Goal: Navigation & Orientation: Find specific page/section

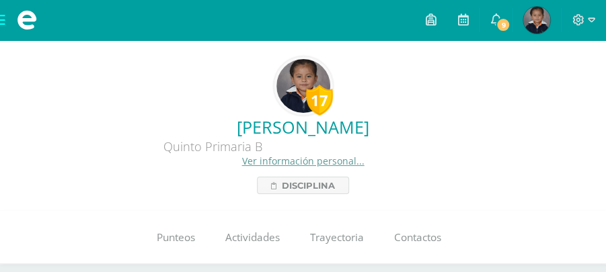
drag, startPoint x: 561, startPoint y: 56, endPoint x: 572, endPoint y: 89, distance: 34.0
click at [572, 89] on div "17 Katherin Daniela Dávila Marroquín Quinto Primaria B Ver información personal…" at bounding box center [303, 125] width 584 height 138
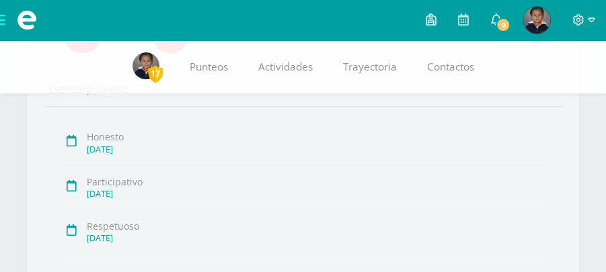
scroll to position [763, 0]
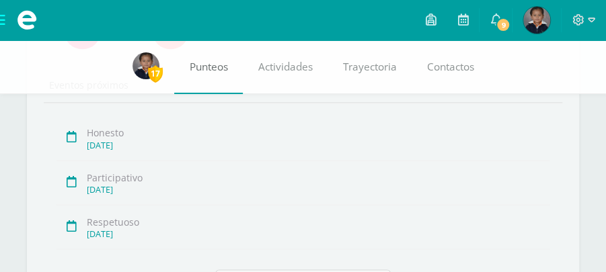
click at [208, 69] on span "Punteos" at bounding box center [209, 67] width 38 height 14
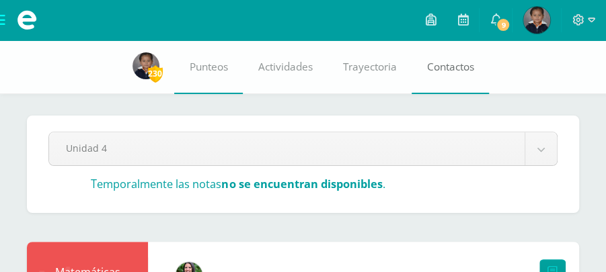
click at [457, 60] on span "Contactos" at bounding box center [450, 67] width 47 height 14
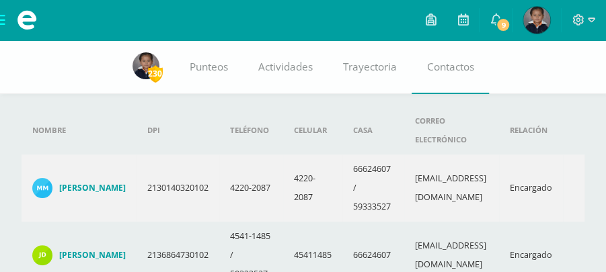
scroll to position [37, 0]
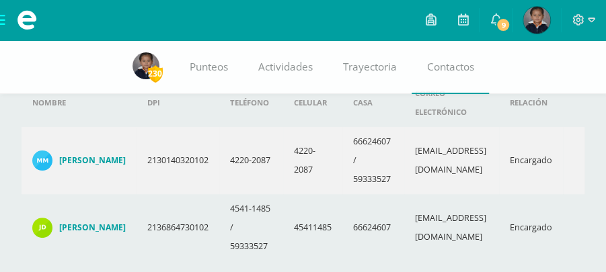
drag, startPoint x: 612, startPoint y: 50, endPoint x: 612, endPoint y: 79, distance: 28.9
click at [605, 79] on html "Mis cursos Archivos Cerrar panel Ciencias Naturales y Tecnología Quinto Primari…" at bounding box center [303, 137] width 606 height 349
click at [533, 15] on img at bounding box center [536, 20] width 27 height 27
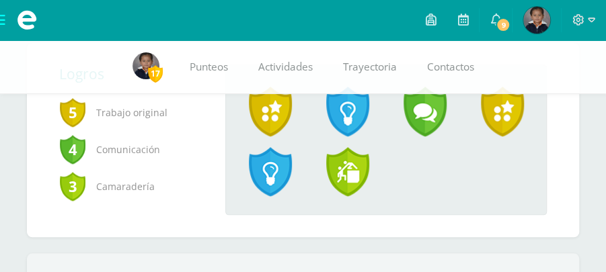
scroll to position [436, 0]
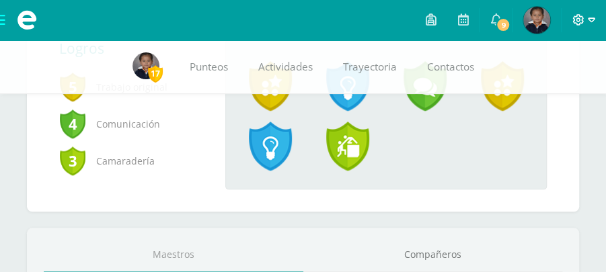
click at [592, 20] on icon at bounding box center [591, 20] width 7 height 12
click at [4, 24] on span at bounding box center [27, 20] width 54 height 40
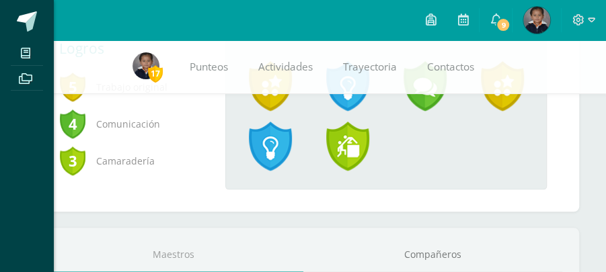
click at [148, 155] on div "Mis cursos Archivos Cerrar panel Ciencias Naturales y Tecnología Quinto Primari…" at bounding box center [303, 136] width 606 height 272
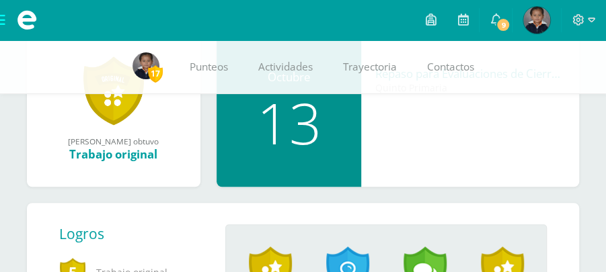
scroll to position [0, 0]
